Goal: Information Seeking & Learning: Check status

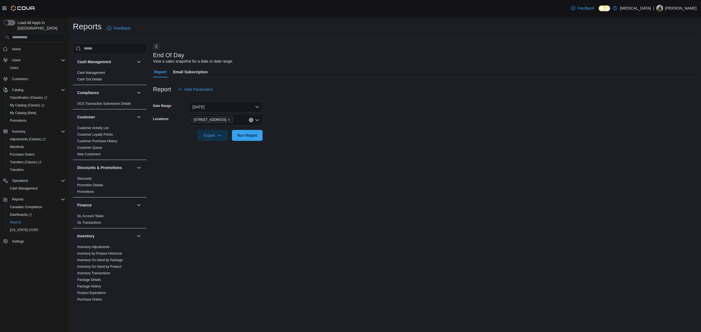
scroll to position [219, 0]
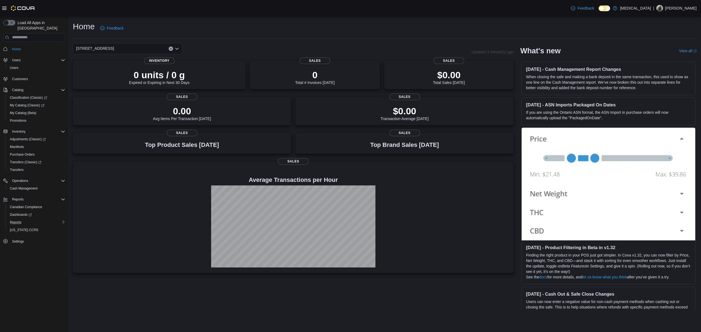
click at [26, 219] on div "Reports" at bounding box center [36, 222] width 57 height 7
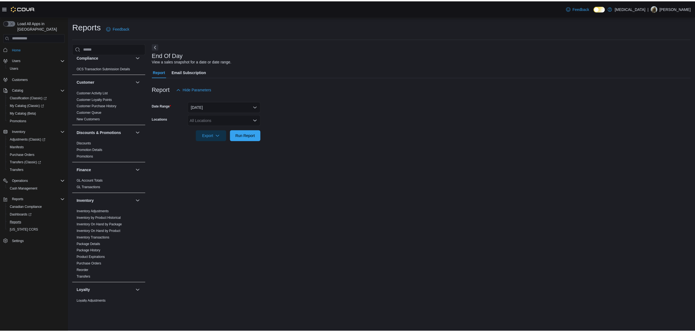
scroll to position [17, 0]
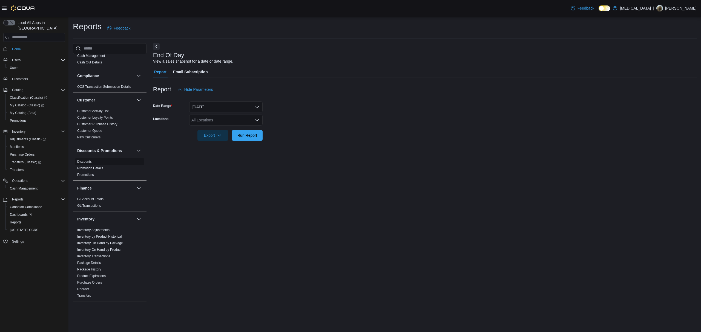
click at [89, 162] on link "Discounts" at bounding box center [84, 162] width 15 height 4
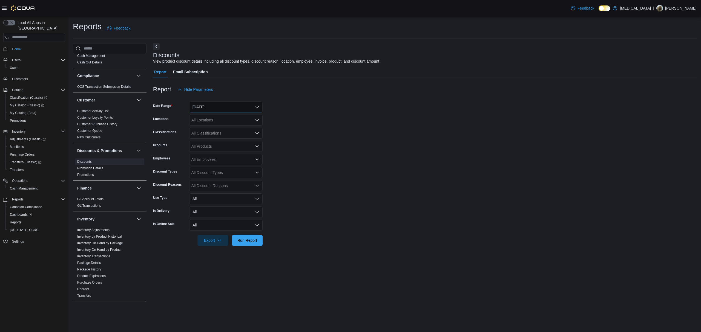
click at [212, 111] on button "Yesterday" at bounding box center [225, 107] width 73 height 11
click at [426, 129] on form "Date Range Yesterday Locations All Locations Classifications All Classification…" at bounding box center [424, 170] width 543 height 151
click at [206, 117] on div "All Locations" at bounding box center [225, 120] width 73 height 11
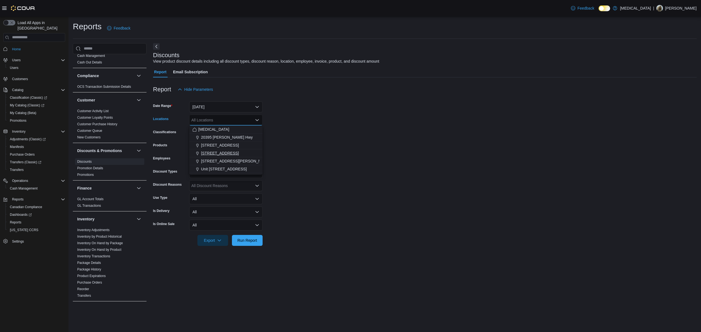
click at [213, 151] on span "[STREET_ADDRESS]" at bounding box center [220, 153] width 38 height 5
click at [295, 149] on form "Date Range Yesterday Locations 460 Granville St Combo box. Selected. 460 Granvi…" at bounding box center [424, 170] width 543 height 151
click at [249, 244] on span "Run Report" at bounding box center [247, 240] width 24 height 11
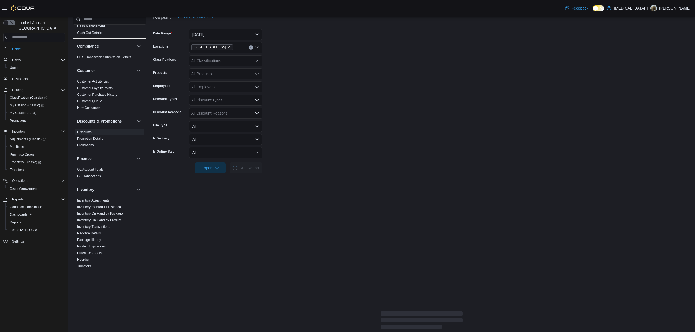
scroll to position [73, 0]
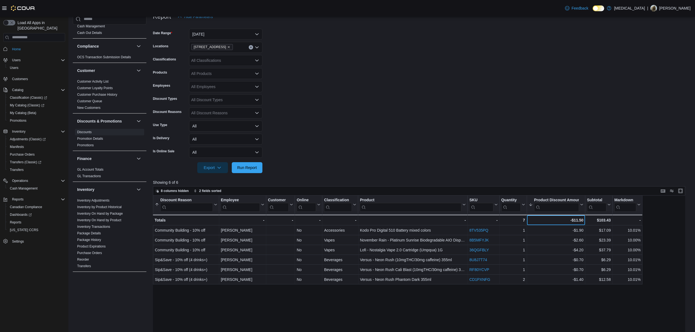
click at [574, 219] on div "-$11.50" at bounding box center [556, 220] width 55 height 7
copy div "11.50"
